Goal: Information Seeking & Learning: Find contact information

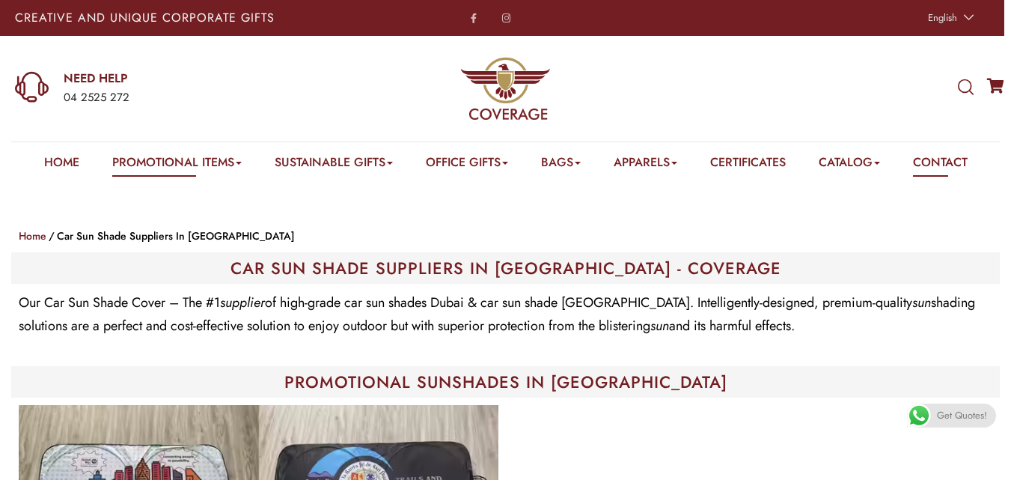
click at [960, 165] on link "Contact" at bounding box center [940, 164] width 55 height 23
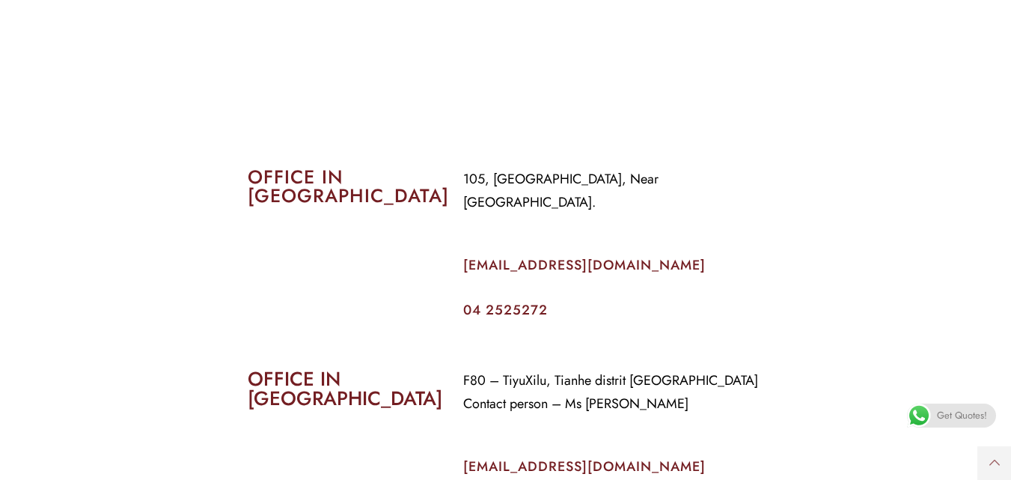
scroll to position [549, 0]
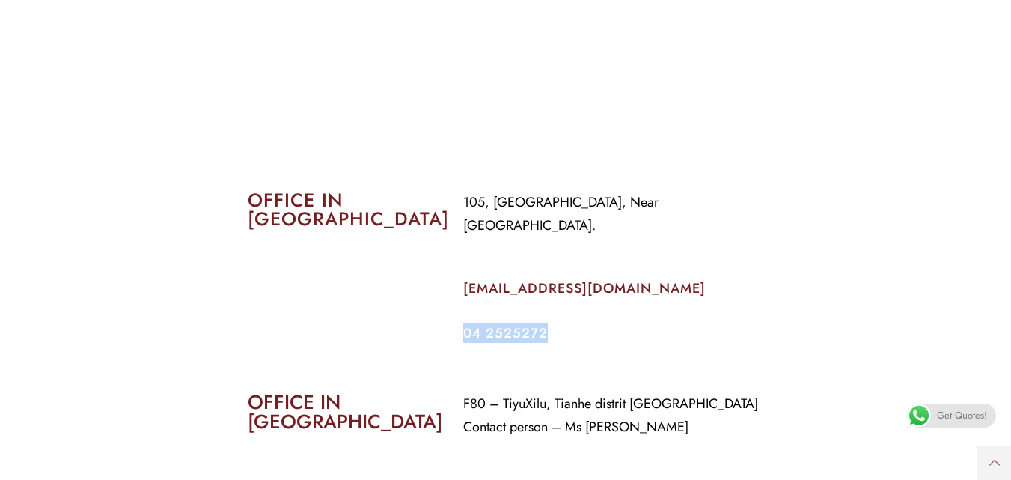
drag, startPoint x: 562, startPoint y: 314, endPoint x: 460, endPoint y: 314, distance: 102.6
click at [460, 314] on div "105, [GEOGRAPHIC_DATA], Near [GEOGRAPHIC_DATA]. [EMAIL_ADDRESS][DOMAIN_NAME] 04…" at bounding box center [613, 265] width 323 height 171
copy link "04 2525272"
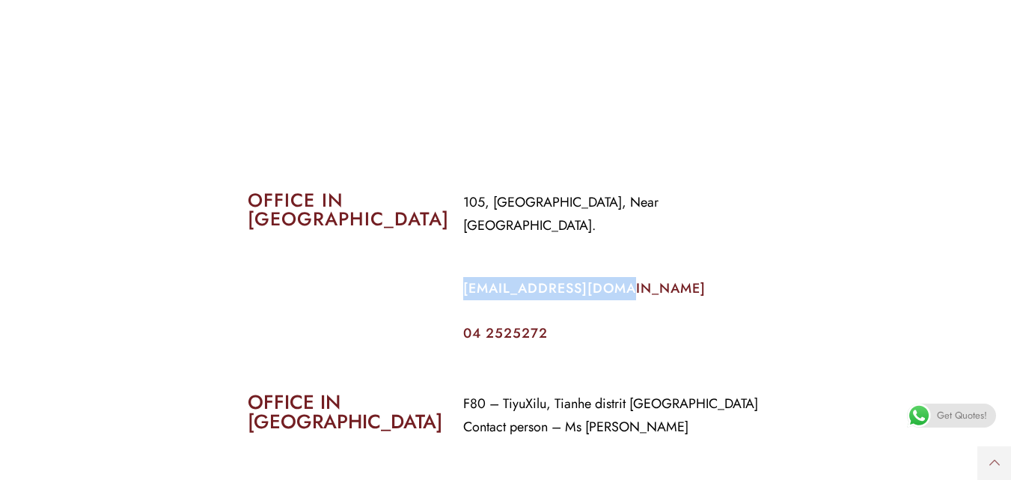
drag, startPoint x: 637, startPoint y: 263, endPoint x: 460, endPoint y: 275, distance: 177.8
click at [460, 275] on div "105, [GEOGRAPHIC_DATA], Near [GEOGRAPHIC_DATA]. [EMAIL_ADDRESS][DOMAIN_NAME] 04…" at bounding box center [613, 265] width 323 height 171
copy link "[EMAIL_ADDRESS][DOMAIN_NAME]"
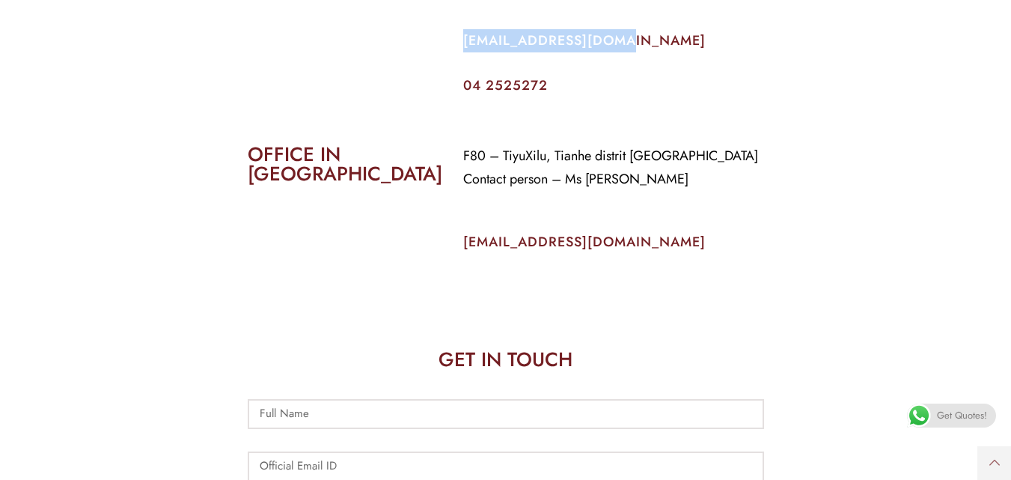
scroll to position [823, 0]
